Goal: Task Accomplishment & Management: Complete application form

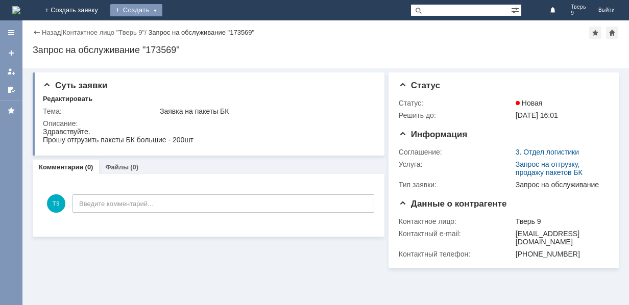
click at [162, 12] on div "Создать" at bounding box center [136, 10] width 52 height 12
click at [190, 31] on link "Заявка" at bounding box center [151, 31] width 78 height 12
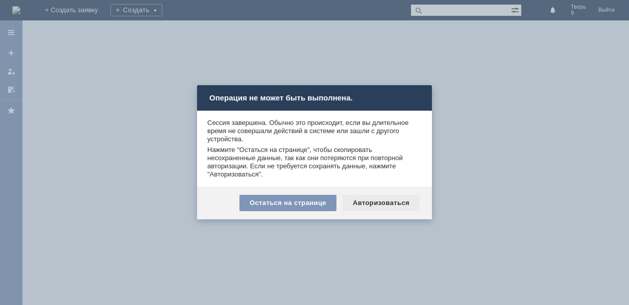
click at [379, 203] on div "Авторизоваться" at bounding box center [381, 203] width 77 height 16
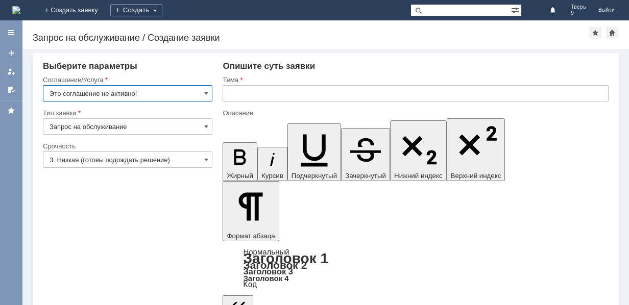
click at [125, 94] on input "Это соглашение не активно!" at bounding box center [128, 93] width 170 height 16
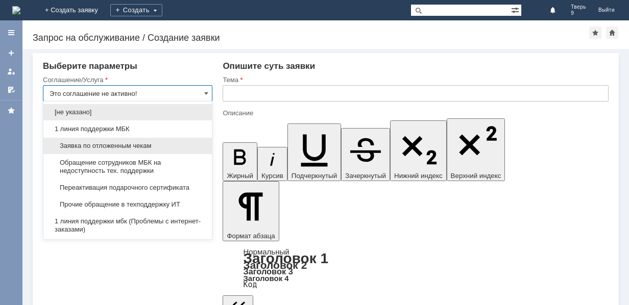
click at [115, 145] on span "Заявка по отложенным чекам" at bounding box center [128, 146] width 156 height 8
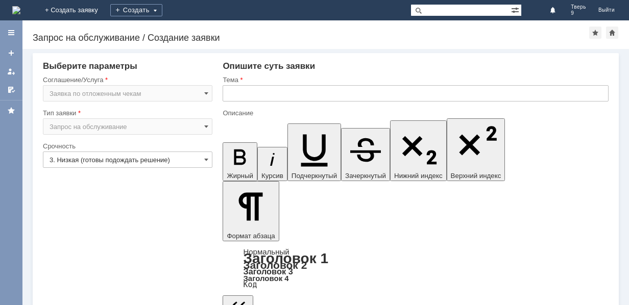
type input "Заявка по отложенным чекам"
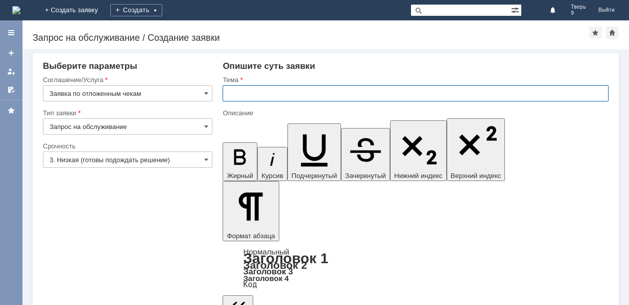
click at [302, 98] on input "text" at bounding box center [416, 93] width 386 height 16
type input "Удаление ОЧ"
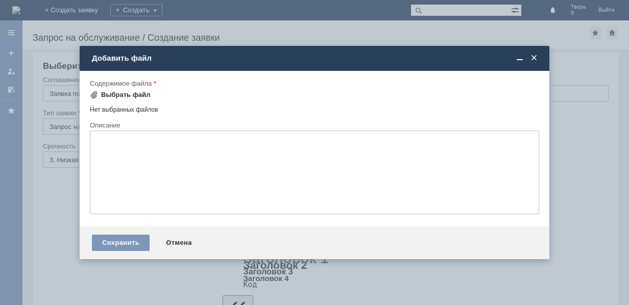
click at [129, 96] on div "Выбрать файл" at bounding box center [126, 95] width 50 height 8
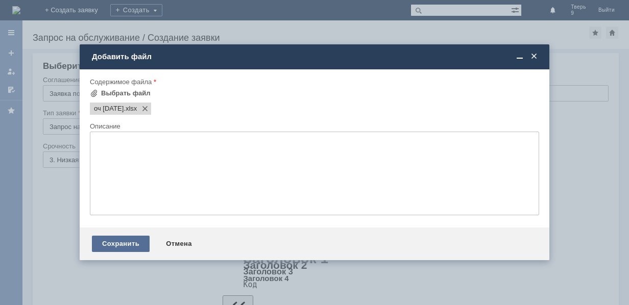
click at [122, 244] on div "Сохранить" at bounding box center [121, 244] width 58 height 16
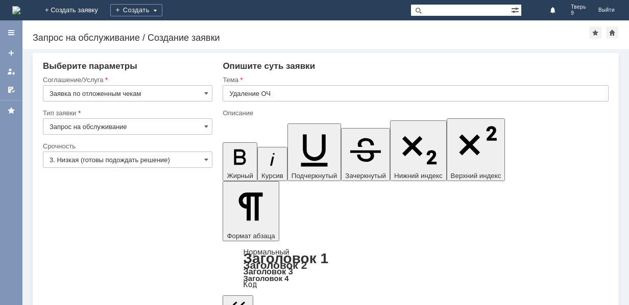
scroll to position [19, 0]
